Goal: Task Accomplishment & Management: Use online tool/utility

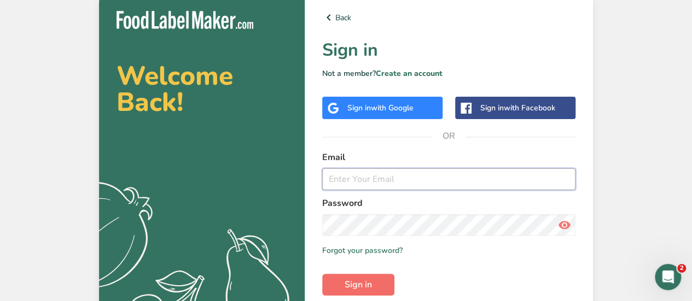
type input "[EMAIL_ADDRESS][DOMAIN_NAME]"
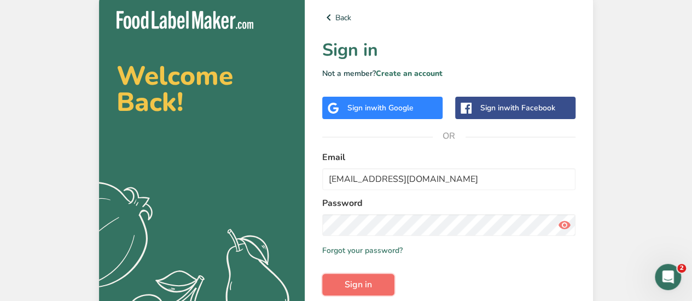
click at [346, 283] on span "Sign in" at bounding box center [358, 284] width 27 height 13
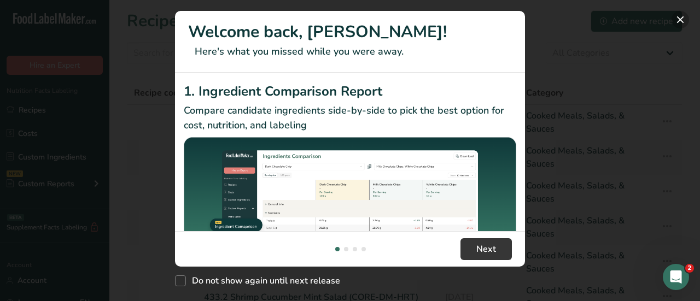
click at [681, 21] on button "New Features" at bounding box center [681, 20] width 18 height 18
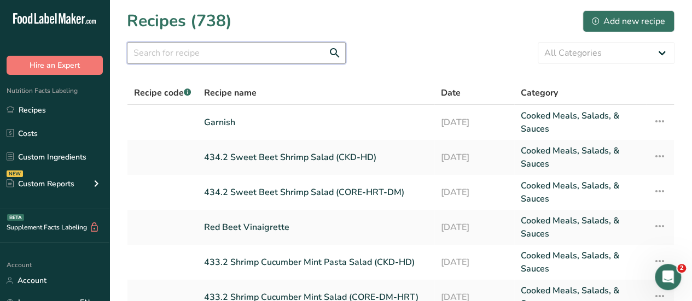
click at [155, 56] on input "text" at bounding box center [236, 53] width 219 height 22
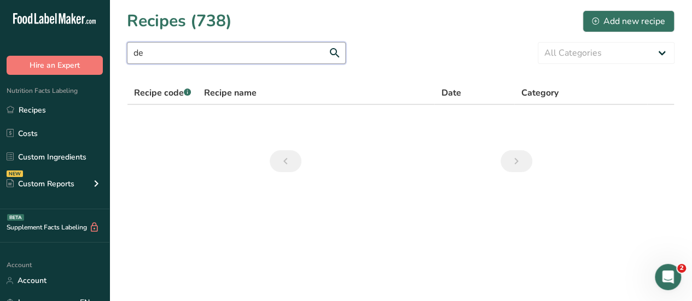
type input "d"
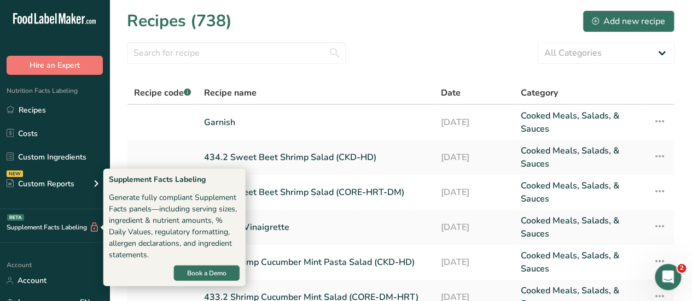
click at [42, 228] on div "Supplement Facts Labeling BETA" at bounding box center [50, 227] width 100 height 11
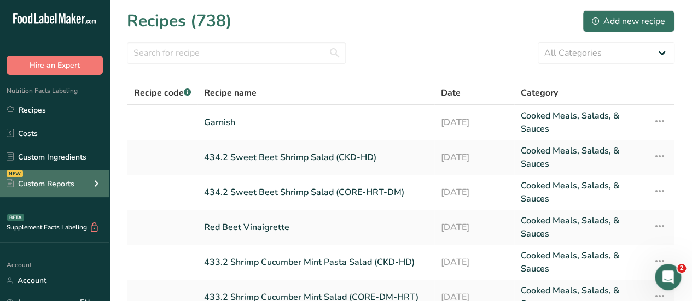
click at [43, 184] on div "Custom Reports" at bounding box center [41, 183] width 68 height 11
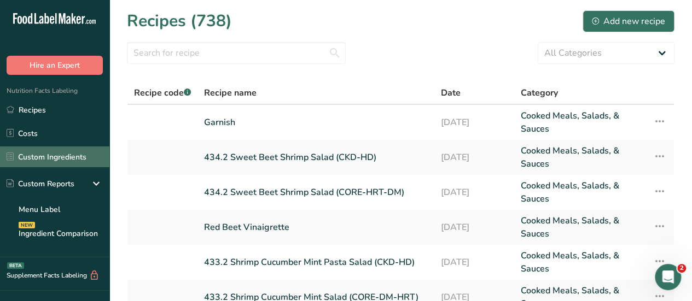
click at [45, 158] on link "Custom Ingredients" at bounding box center [54, 157] width 109 height 21
